Goal: Information Seeking & Learning: Learn about a topic

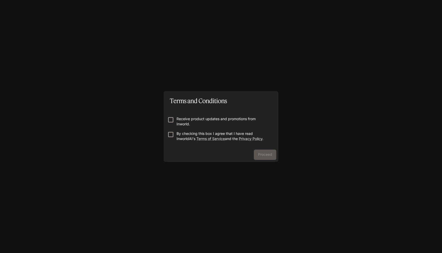
click at [184, 135] on p "By checking this box I agree that I have read InworldAI's Terms of Service and …" at bounding box center [222, 136] width 93 height 10
click at [261, 153] on button "Proceed" at bounding box center [265, 155] width 22 height 10
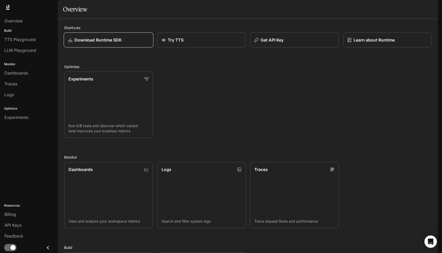
click at [131, 43] on div "Download Runtime SDK" at bounding box center [108, 40] width 81 height 6
click at [116, 102] on link "Experiments Run A/B tests and discover which variant best improves your busines…" at bounding box center [109, 104] width 90 height 67
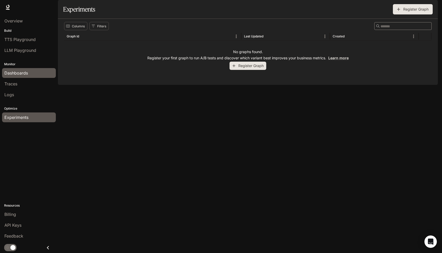
click at [32, 73] on div "Dashboards" at bounding box center [28, 73] width 49 height 6
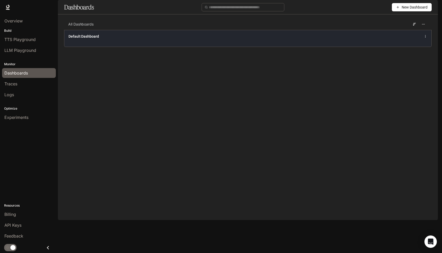
click at [96, 39] on span "Default Dashboard" at bounding box center [83, 36] width 30 height 5
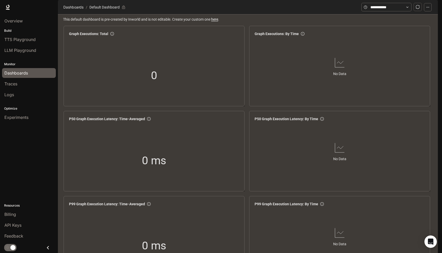
scroll to position [431, 0]
click at [24, 21] on div "Overview" at bounding box center [28, 21] width 49 height 6
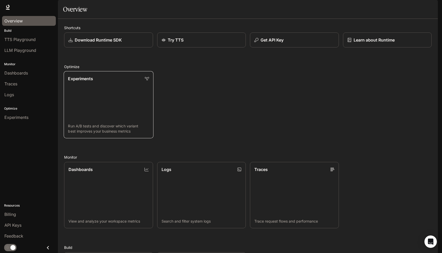
click at [141, 101] on link "Experiments Run A/B tests and discover which variant best improves your busines…" at bounding box center [109, 104] width 90 height 67
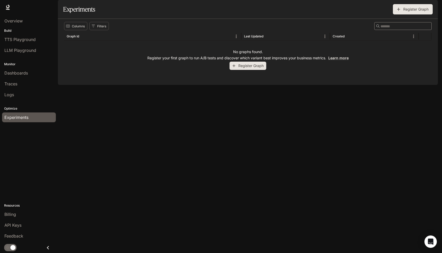
click at [250, 75] on div "No graphs found. Register your first graph to run A/B tests and discover which …" at bounding box center [247, 60] width 367 height 38
click at [252, 70] on button "Register Graph" at bounding box center [247, 66] width 37 height 9
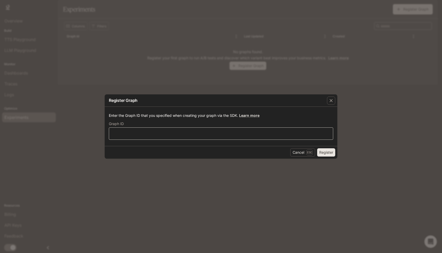
click at [248, 139] on div "​" at bounding box center [221, 134] width 224 height 12
type input "**********"
click at [328, 152] on button "Register" at bounding box center [326, 153] width 18 height 8
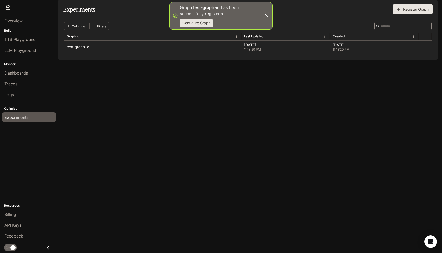
click at [207, 25] on button "Configure Graph" at bounding box center [196, 23] width 33 height 9
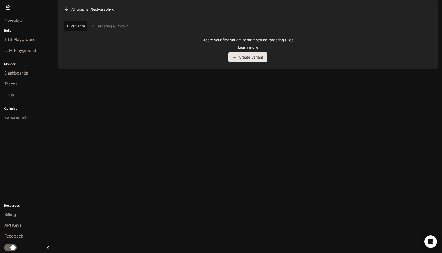
click at [247, 69] on div "1. Variants 2. Targeting & Rollout Create your first variant to start setting t…" at bounding box center [248, 44] width 380 height 50
click at [257, 63] on button "Create Variant" at bounding box center [247, 57] width 39 height 10
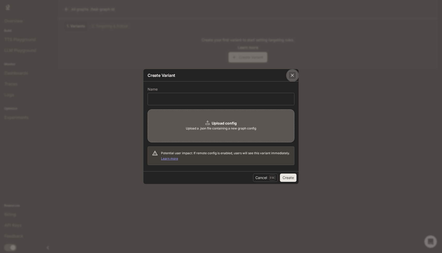
click at [292, 76] on icon "button" at bounding box center [292, 75] width 5 height 5
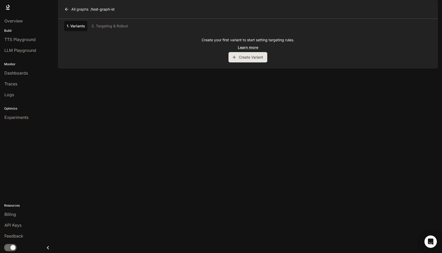
click at [252, 63] on button "Create Variant" at bounding box center [247, 57] width 39 height 10
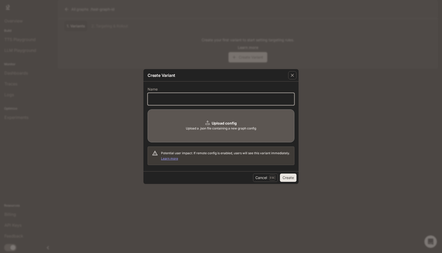
click at [212, 100] on input "text" at bounding box center [221, 99] width 146 height 5
type input "**********"
click at [285, 176] on button "Create" at bounding box center [288, 178] width 17 height 8
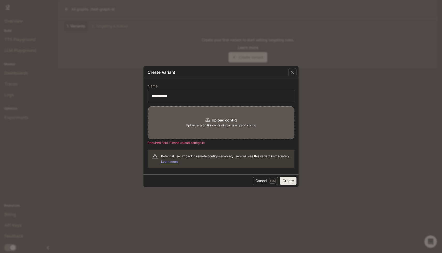
click at [267, 181] on button "Cancel Esc" at bounding box center [265, 181] width 25 height 8
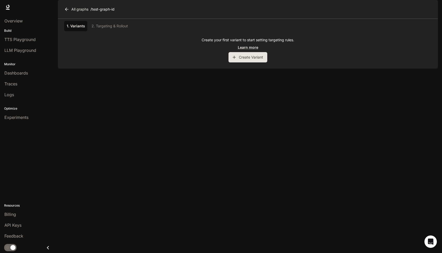
click at [405, 7] on span "Documentation" at bounding box center [408, 7] width 26 height 6
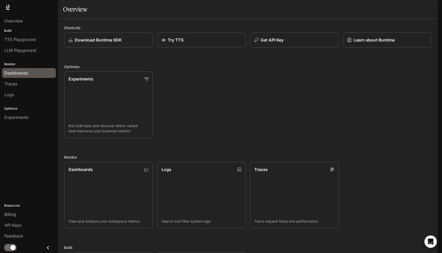
click at [25, 74] on span "Dashboards" at bounding box center [16, 73] width 24 height 6
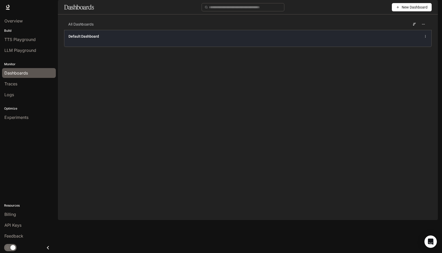
click at [359, 40] on div "Default Dashboard" at bounding box center [247, 36] width 359 height 6
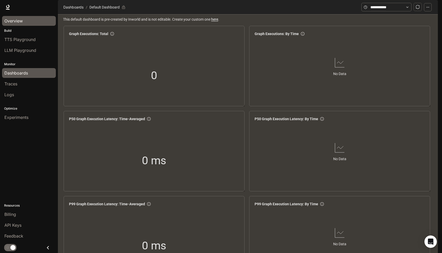
click at [24, 19] on div "Overview" at bounding box center [28, 21] width 49 height 6
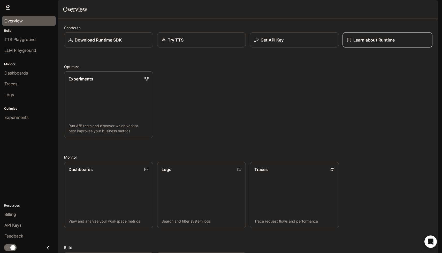
click at [378, 43] on p "Learn about Runtime" at bounding box center [374, 40] width 42 height 6
click at [368, 43] on p "Learn about Runtime" at bounding box center [374, 40] width 42 height 6
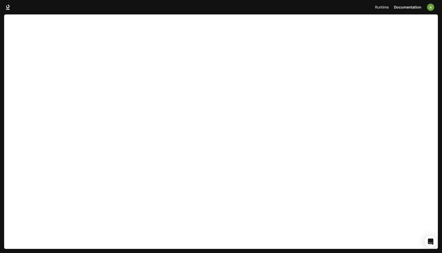
click at [384, 9] on span "Runtime" at bounding box center [382, 7] width 14 height 6
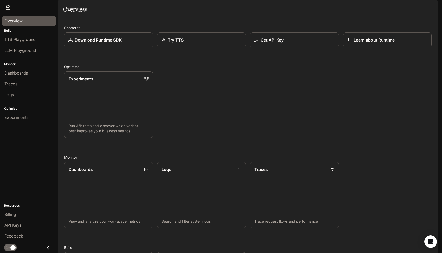
click at [29, 24] on link "Overview" at bounding box center [29, 21] width 54 height 10
click at [295, 43] on div "Get API Key" at bounding box center [294, 40] width 81 height 6
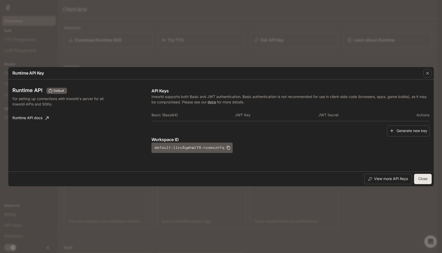
click at [421, 182] on button "Close" at bounding box center [423, 179] width 18 height 10
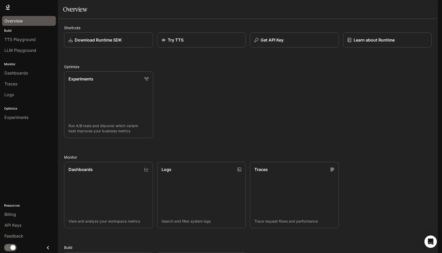
click at [434, 5] on button "button" at bounding box center [430, 7] width 10 height 10
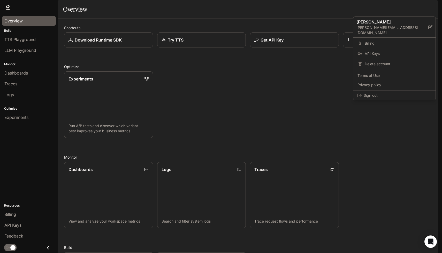
click at [283, 63] on div at bounding box center [221, 126] width 442 height 253
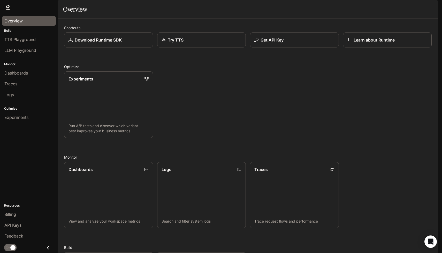
click at [292, 48] on button "Get API Key" at bounding box center [294, 40] width 89 height 15
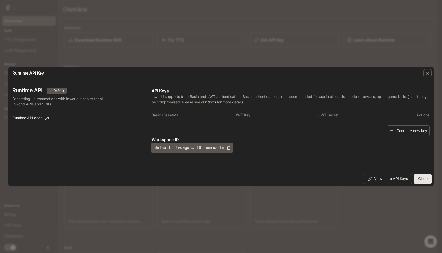
click at [422, 179] on button "Close" at bounding box center [423, 179] width 18 height 10
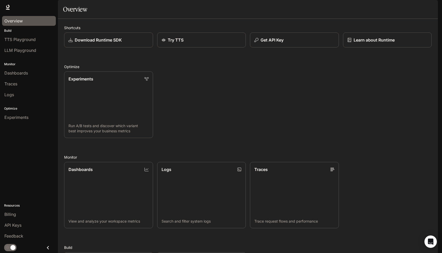
scroll to position [90, 0]
click at [431, 242] on icon "Open Intercom Messenger" at bounding box center [430, 242] width 6 height 7
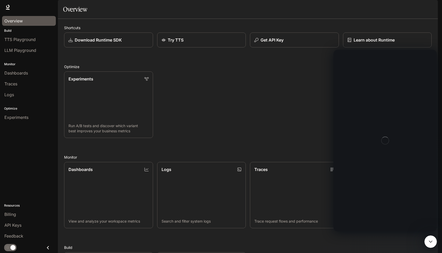
scroll to position [0, 0]
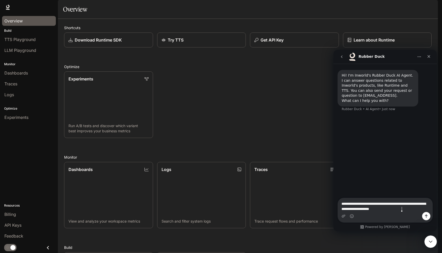
type textarea "**********"
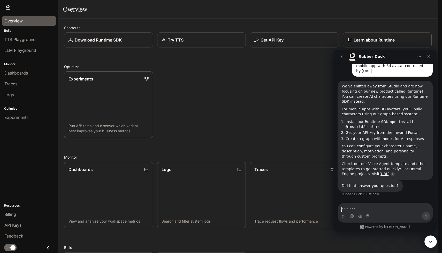
scroll to position [59, 0]
click at [370, 211] on textarea "Message…" at bounding box center [385, 208] width 95 height 9
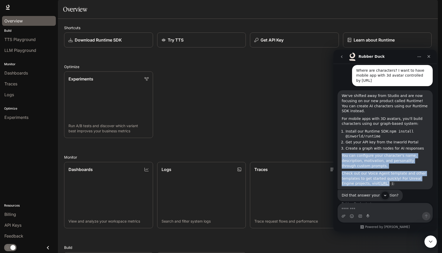
scroll to position [45, 0]
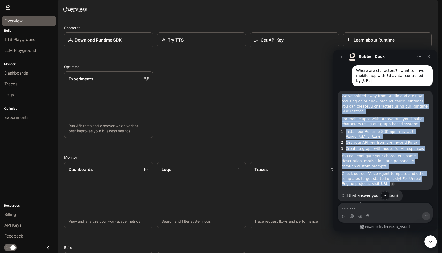
drag, startPoint x: 396, startPoint y: 176, endPoint x: 341, endPoint y: 95, distance: 97.7
click at [341, 95] on div "We've shifted away from Studio and are now focusing on our new product called R…" at bounding box center [384, 140] width 95 height 99
copy div "We've shifted away from Studio and are now focusing on our new product called R…"
